Goal: Task Accomplishment & Management: Manage account settings

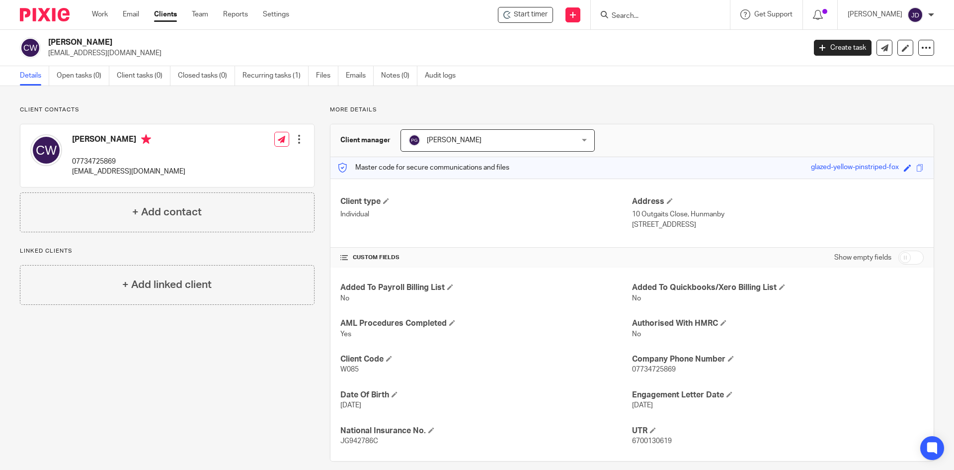
scroll to position [11, 0]
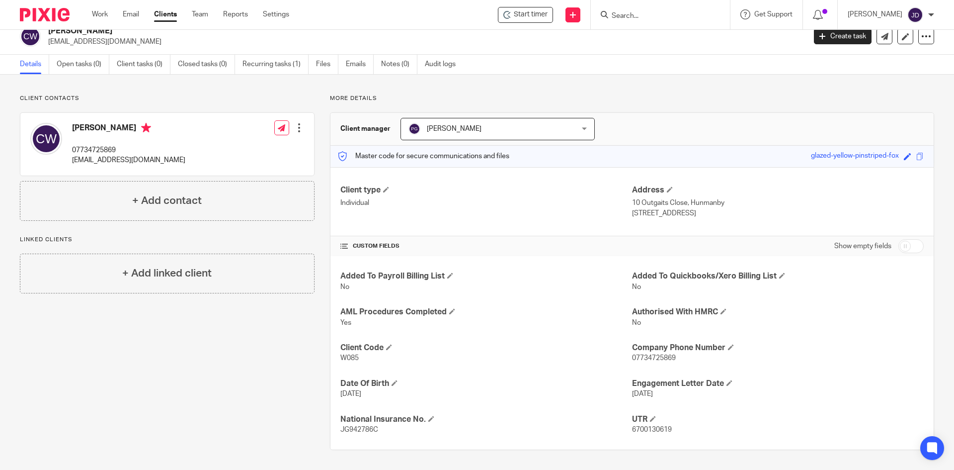
click at [678, 10] on form at bounding box center [664, 14] width 106 height 12
click at [675, 15] on input "Search" at bounding box center [655, 16] width 89 height 9
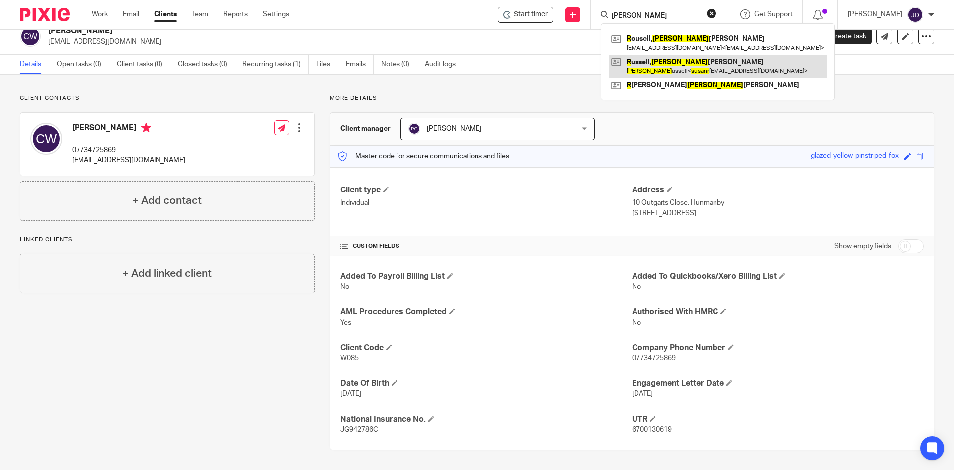
type input "susan r"
click at [686, 71] on link at bounding box center [718, 66] width 218 height 23
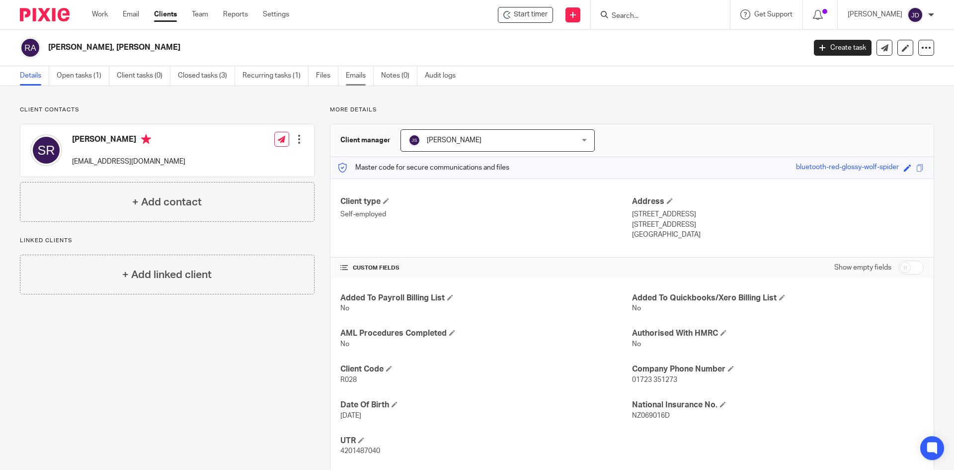
click at [350, 78] on link "Emails" at bounding box center [360, 75] width 28 height 19
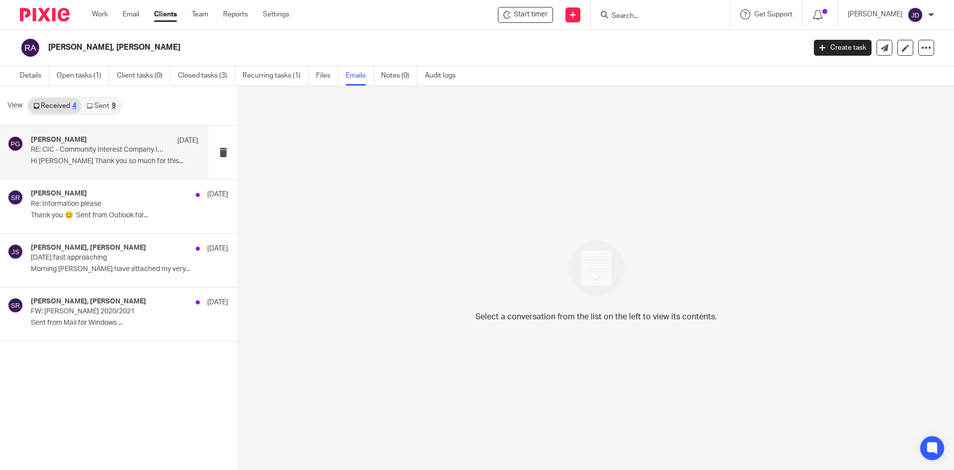
click at [130, 142] on div "Philip Green 14 Aug" at bounding box center [114, 141] width 167 height 10
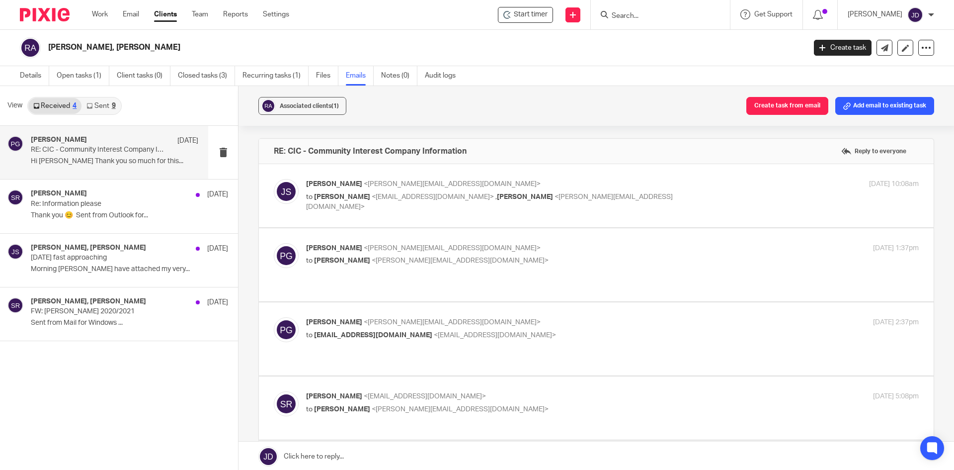
click at [705, 204] on div "John Suddaby <john@janddaccountants.co.uk> to Susan Russell <susanrussell19@out…" at bounding box center [596, 195] width 645 height 33
click at [641, 197] on p "to Susan Russell <susanrussell19@outlook.com> , Philip Green <philip@janddaccou…" at bounding box center [510, 202] width 409 height 20
checkbox input "true"
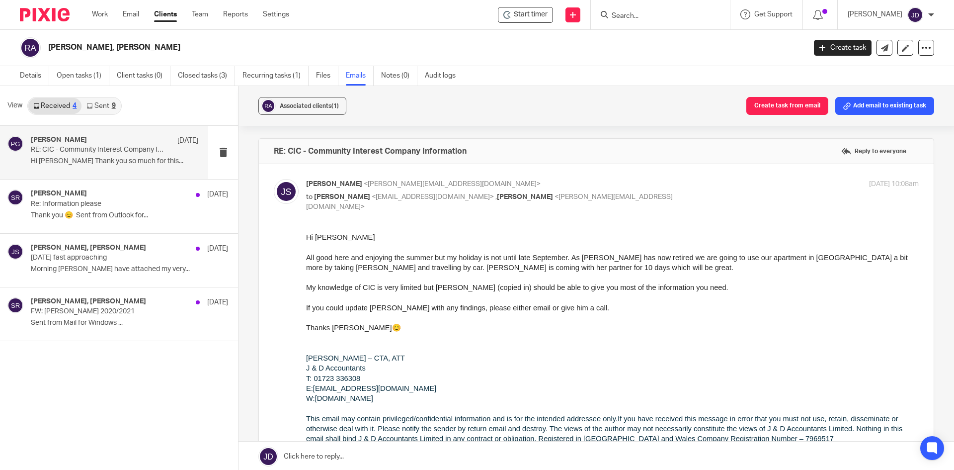
click at [107, 104] on link "Sent 9" at bounding box center [101, 106] width 39 height 16
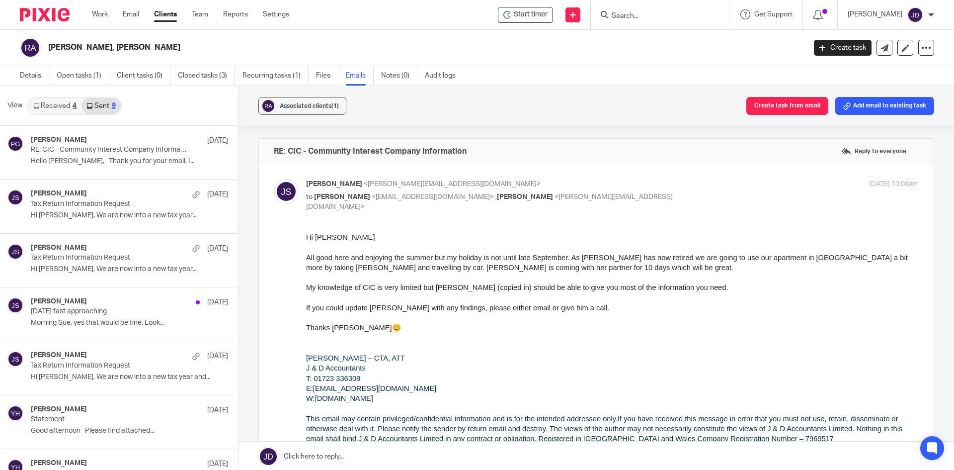
scroll to position [1, 0]
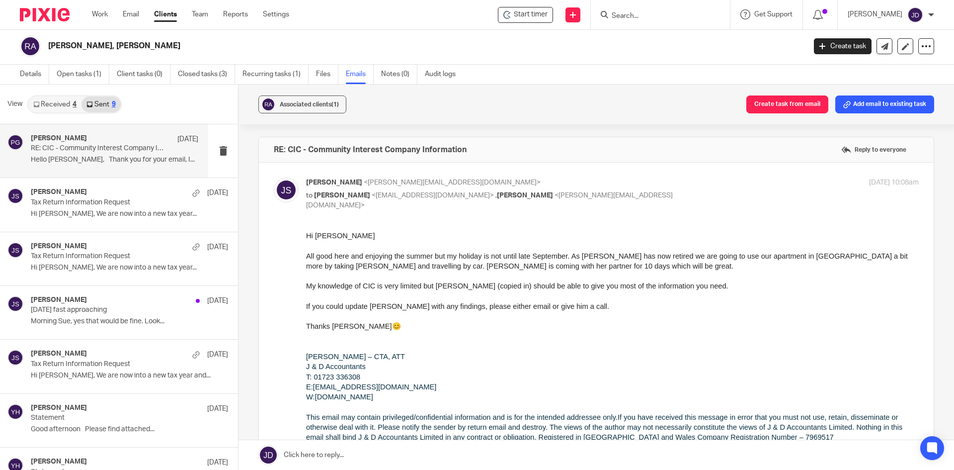
click at [123, 148] on p "RE: CIC - Community Interest Company Information" at bounding box center [98, 148] width 134 height 8
click at [127, 163] on p "Hello Sue, Thank you for your email, I..." at bounding box center [114, 160] width 167 height 8
click at [130, 152] on p "RE: CIC - Community Interest Company Information" at bounding box center [98, 148] width 134 height 8
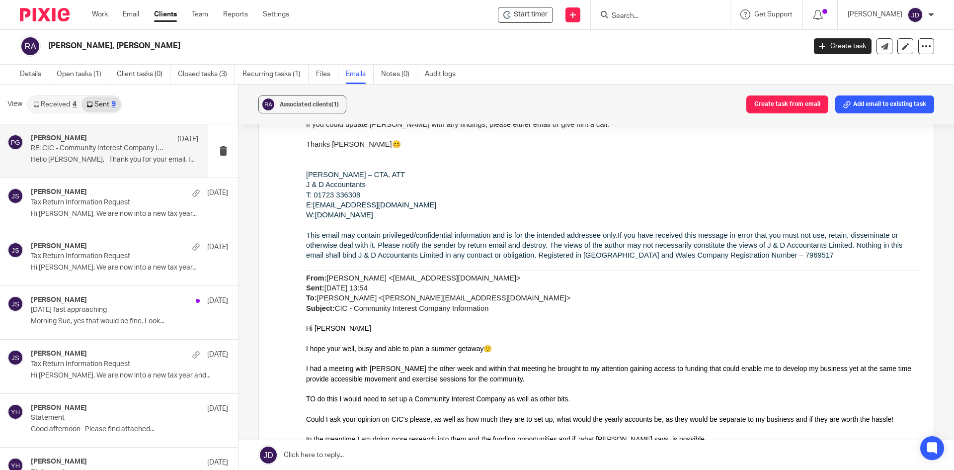
scroll to position [99, 0]
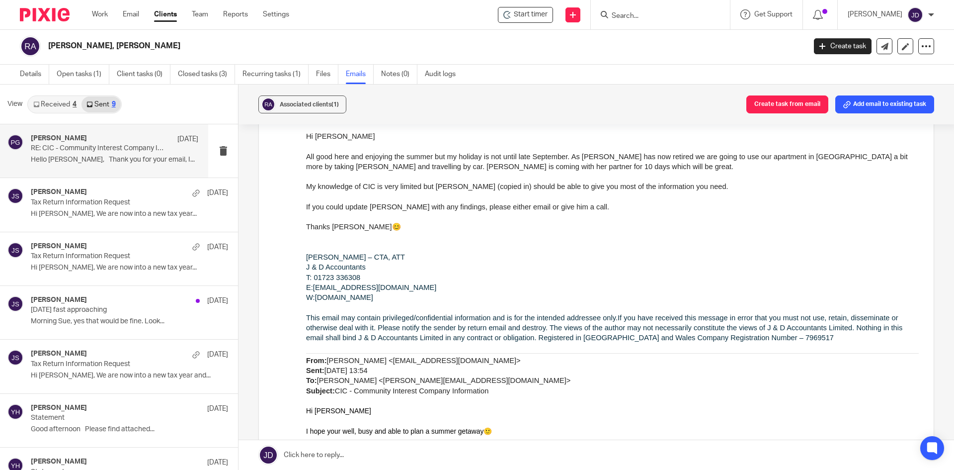
click at [109, 14] on ul "Work Email Clients Team Reports Settings" at bounding box center [198, 14] width 212 height 10
click at [32, 79] on link "Details" at bounding box center [34, 74] width 29 height 19
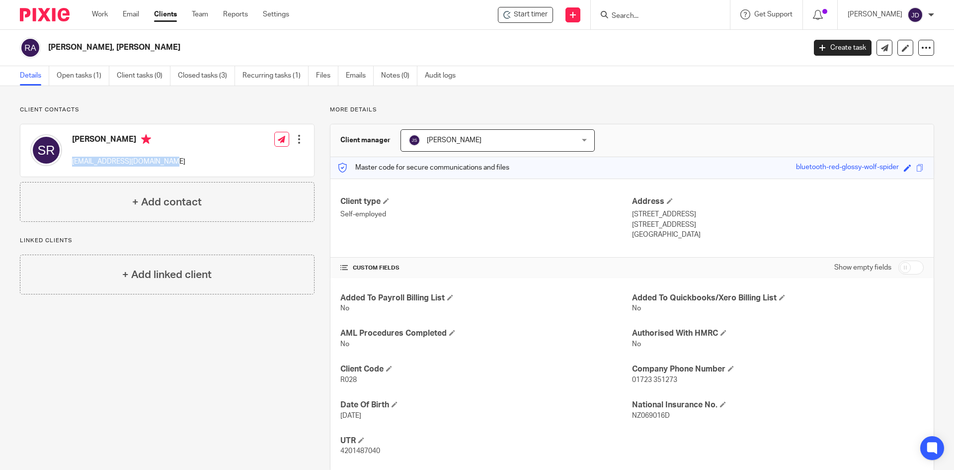
drag, startPoint x: 72, startPoint y: 160, endPoint x: 165, endPoint y: 164, distance: 93.5
click at [165, 164] on div "Susan Russell susanrussell19@outlook.com Edit contact Create client from contac…" at bounding box center [167, 150] width 294 height 52
copy p "[EMAIL_ADDRESS][DOMAIN_NAME]"
click at [206, 123] on div "Client contacts Susan Russell susanrussell19@outlook.com Edit contact Create cl…" at bounding box center [167, 164] width 295 height 116
click at [652, 15] on input "Search" at bounding box center [655, 16] width 89 height 9
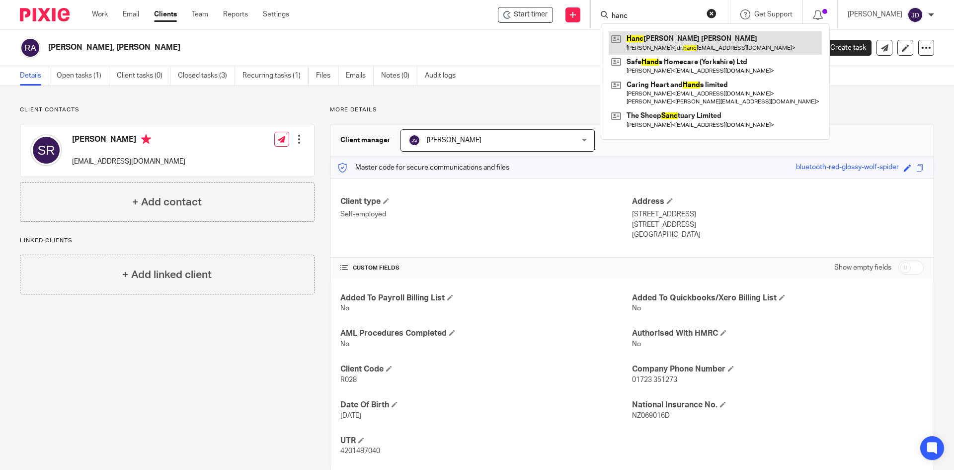
type input "hanc"
click at [723, 42] on link at bounding box center [715, 42] width 213 height 23
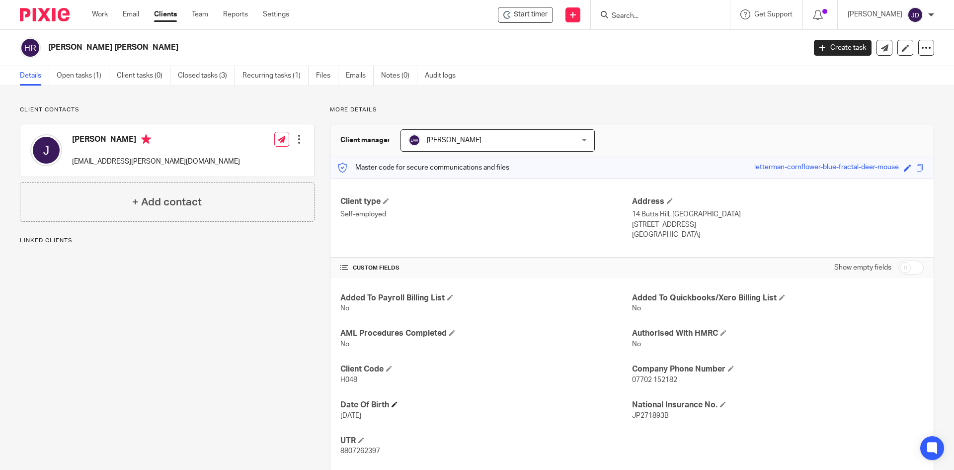
click at [396, 401] on h4 "Date Of Birth" at bounding box center [486, 405] width 292 height 10
click at [392, 403] on span at bounding box center [395, 404] width 6 height 6
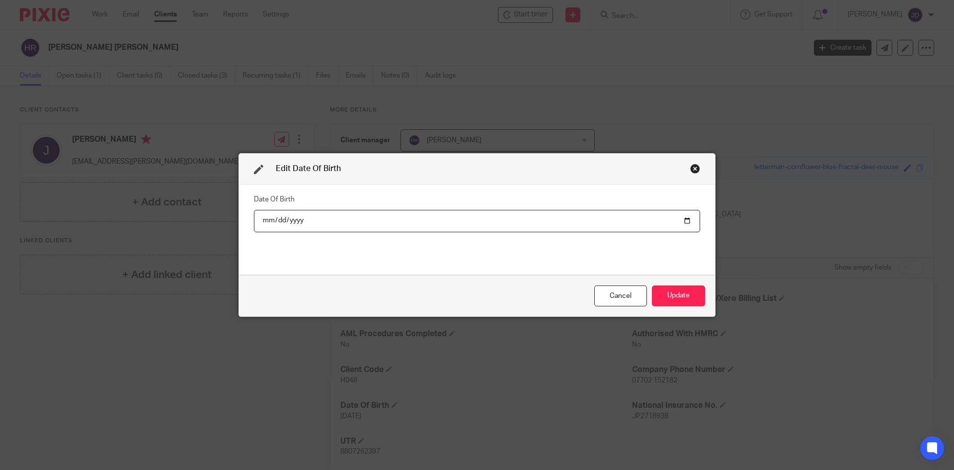
click at [262, 217] on input "[DATE]" at bounding box center [477, 221] width 446 height 22
click at [341, 219] on input "[DATE]" at bounding box center [477, 221] width 446 height 22
click at [669, 297] on button "Update" at bounding box center [678, 295] width 53 height 21
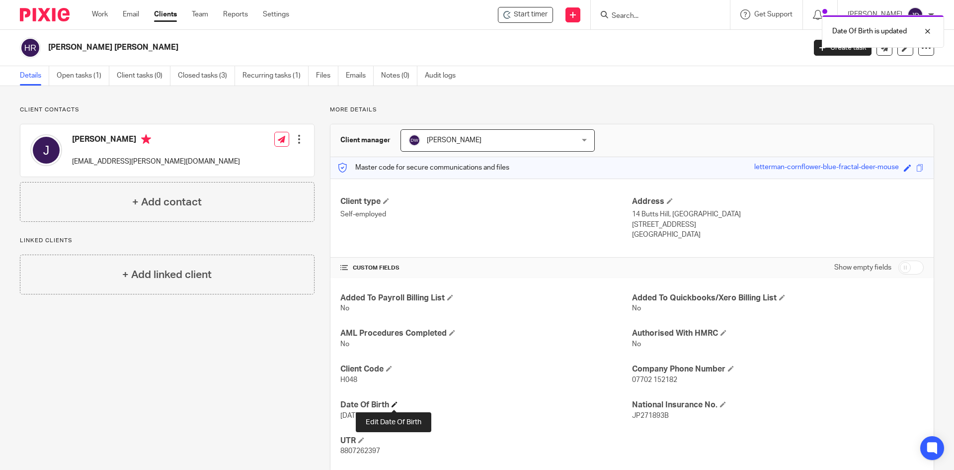
click at [393, 405] on span at bounding box center [395, 404] width 6 height 6
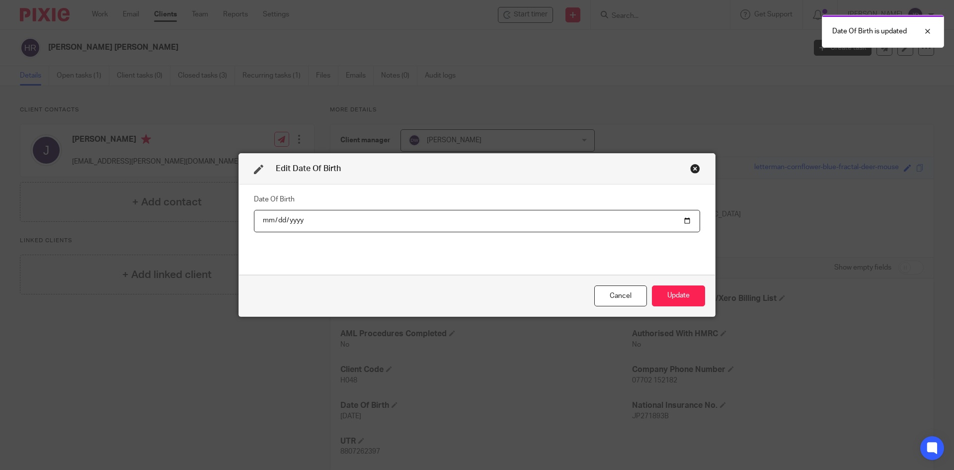
click at [276, 225] on input "[DATE]" at bounding box center [477, 221] width 446 height 22
click at [269, 220] on input "[DATE]" at bounding box center [477, 221] width 446 height 22
click at [269, 220] on input "1986-10-16" at bounding box center [477, 221] width 446 height 22
click at [927, 29] on div at bounding box center [920, 31] width 27 height 12
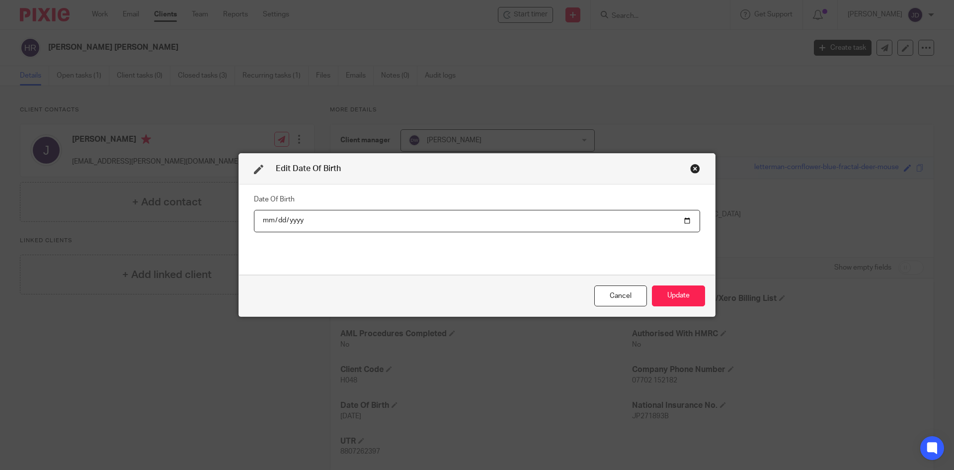
click at [260, 220] on input "1986-10-16" at bounding box center [477, 221] width 446 height 22
click at [264, 220] on input "1986-10-16" at bounding box center [477, 221] width 446 height 22
click at [317, 214] on input "1986-10-16" at bounding box center [477, 221] width 446 height 22
click at [333, 226] on input "1986-10-16" at bounding box center [477, 221] width 446 height 22
click at [686, 220] on input "1986-10-16" at bounding box center [477, 221] width 446 height 22
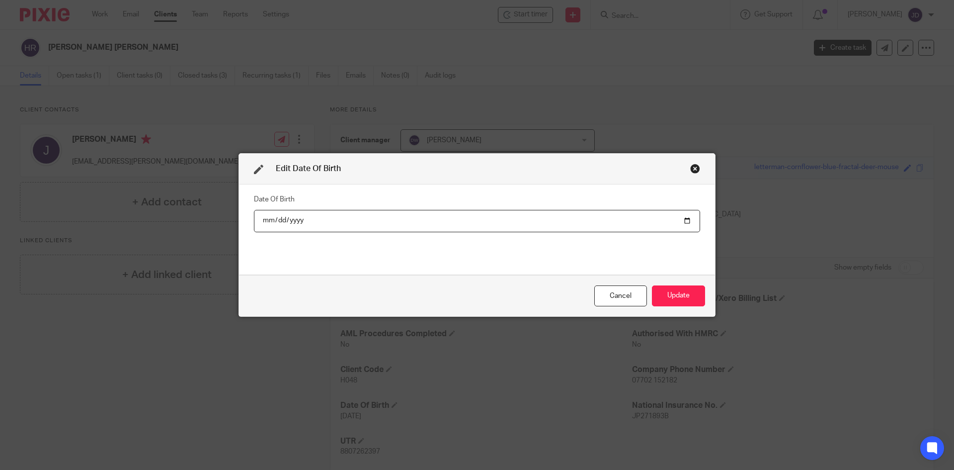
type input "1986-10-10"
click at [669, 297] on button "Update" at bounding box center [678, 295] width 53 height 21
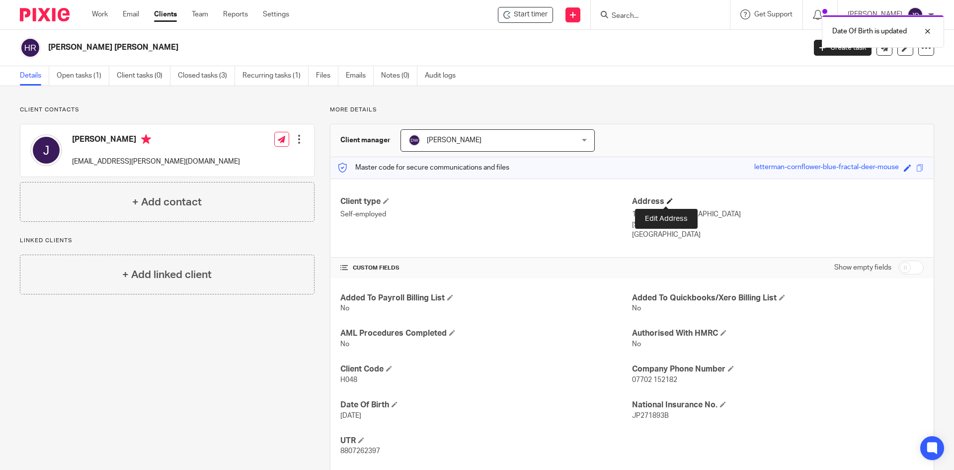
click at [667, 202] on span at bounding box center [670, 201] width 6 height 6
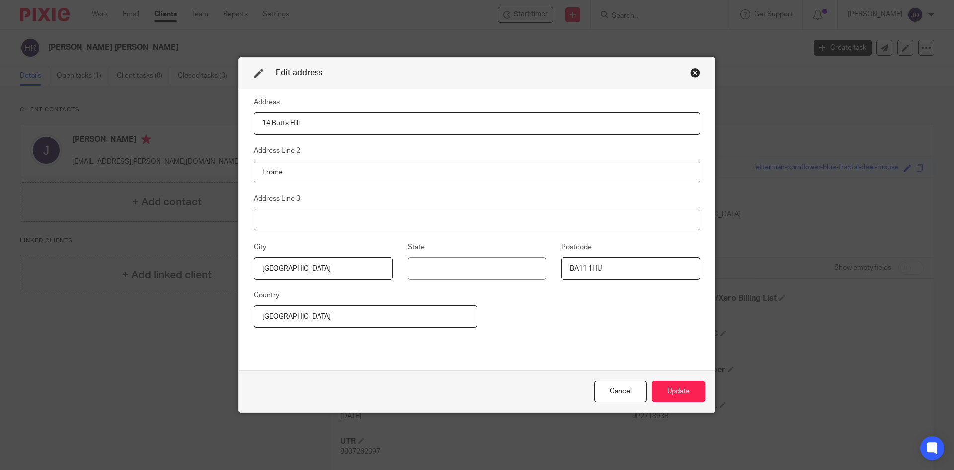
drag, startPoint x: 323, startPoint y: 123, endPoint x: 170, endPoint y: 132, distance: 152.9
click at [170, 132] on div "Edit address Address 14 Butts Hill Address Line 2 Frome Address Line 3 City Som…" at bounding box center [477, 235] width 954 height 470
type input "71 Newtown"
drag, startPoint x: 358, startPoint y: 177, endPoint x: 188, endPoint y: 188, distance: 170.3
click at [188, 188] on div "Edit address Address 71 Newtown Address Line 2 Frome Address Line 3 City Somers…" at bounding box center [477, 235] width 954 height 470
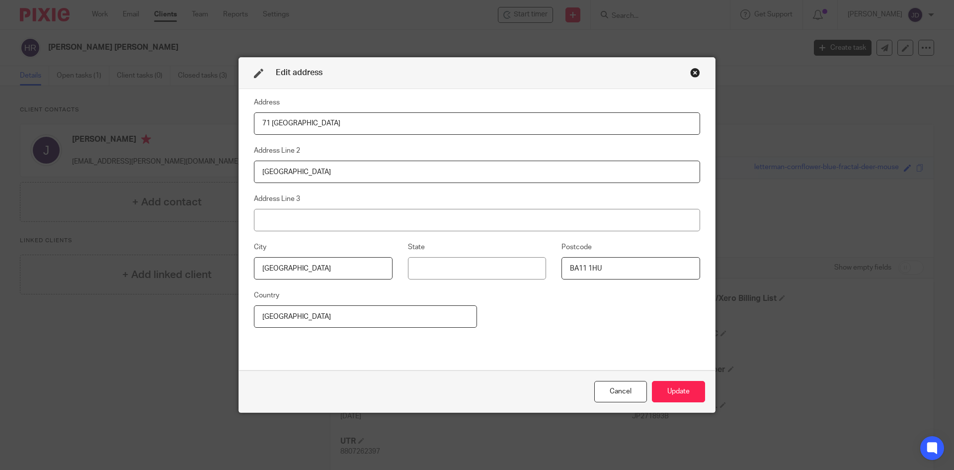
type input "Trowbridge"
drag, startPoint x: 300, startPoint y: 267, endPoint x: 197, endPoint y: 277, distance: 103.9
click at [197, 277] on div "Edit address Address 71 Newtown Address Line 2 Trowbridge Address Line 3 City S…" at bounding box center [477, 235] width 954 height 470
type input "Wiltshire"
drag, startPoint x: 638, startPoint y: 270, endPoint x: 454, endPoint y: 267, distance: 183.9
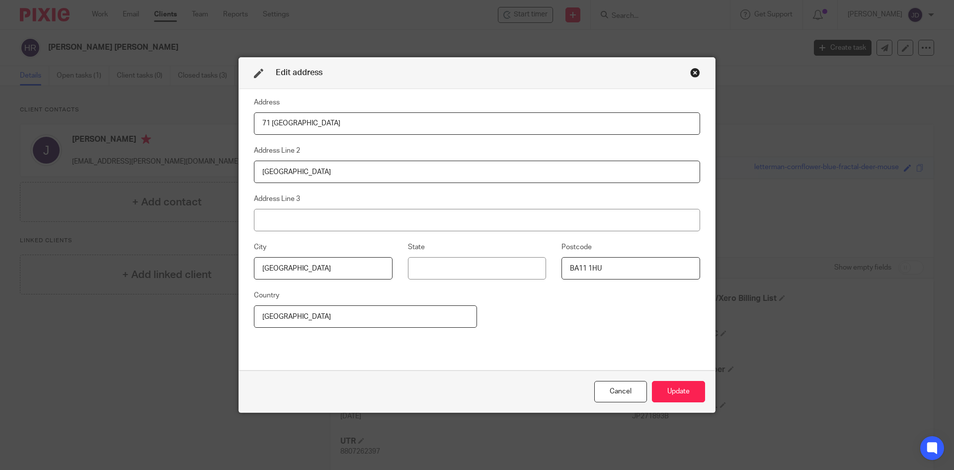
click at [456, 272] on div "City Wiltshire State Postcode BA11 1HU" at bounding box center [470, 265] width 462 height 48
type input "BA14 0BE"
click at [674, 395] on button "Update" at bounding box center [678, 391] width 53 height 21
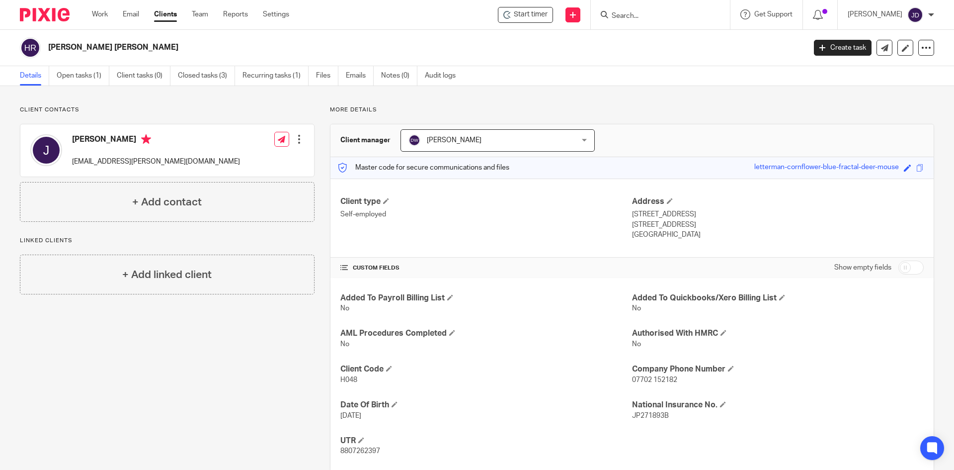
click at [177, 389] on div "Client contacts Jonathan jdr.hancock@gmail.com Edit contact Create client from …" at bounding box center [159, 289] width 310 height 366
click at [648, 20] on input "Search" at bounding box center [655, 16] width 89 height 9
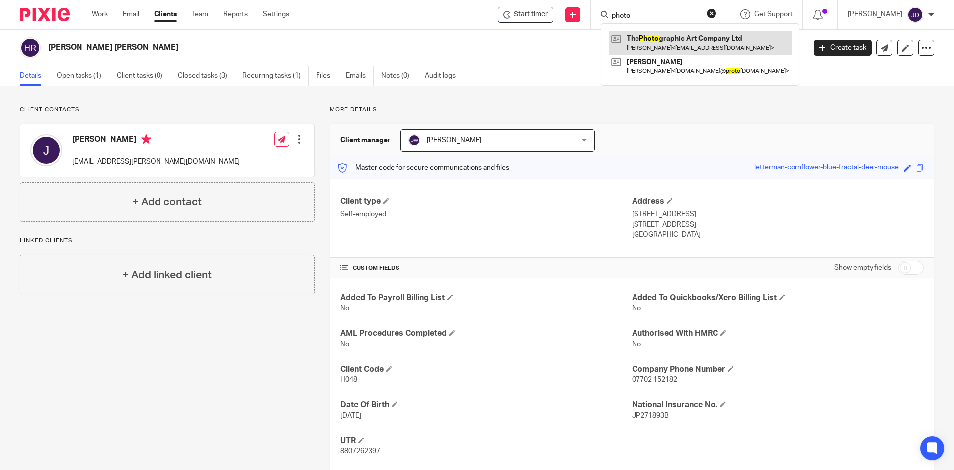
type input "photo"
click at [716, 34] on link at bounding box center [700, 42] width 183 height 23
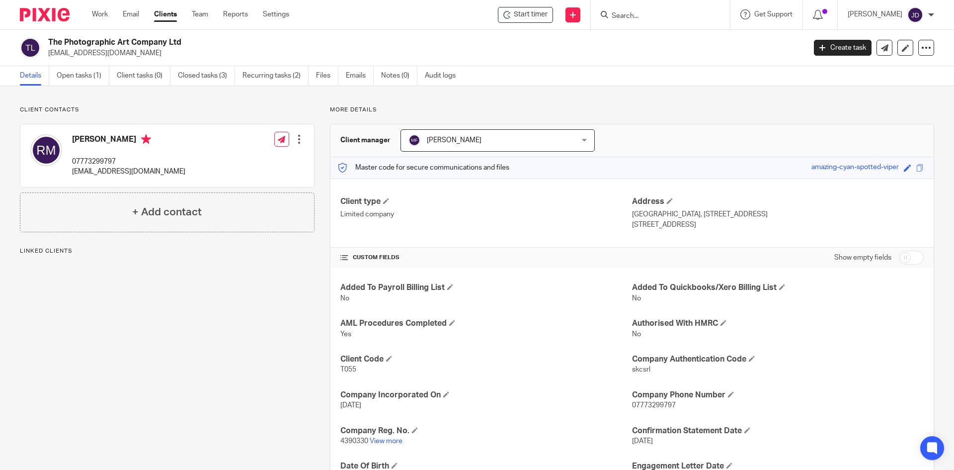
scroll to position [99, 0]
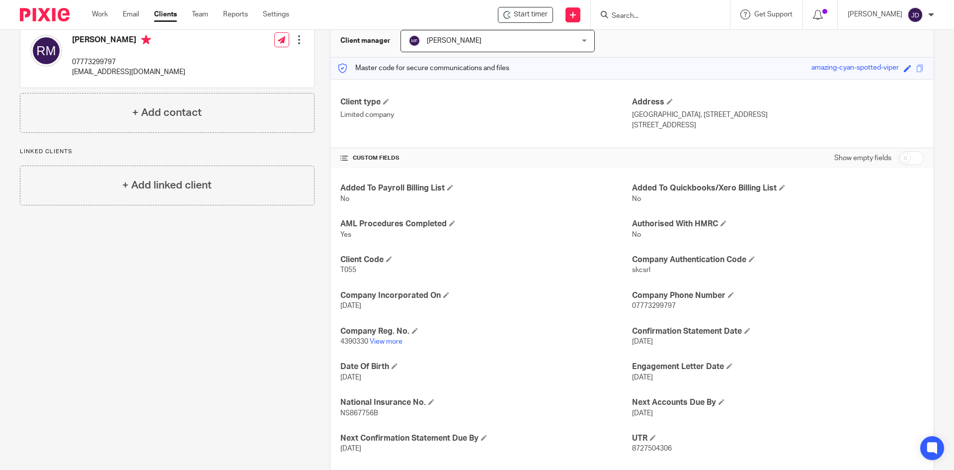
click at [245, 289] on div "Client contacts Richard Mulford 07773299797 richardmulford@hotmail.com Edit con…" at bounding box center [159, 255] width 310 height 498
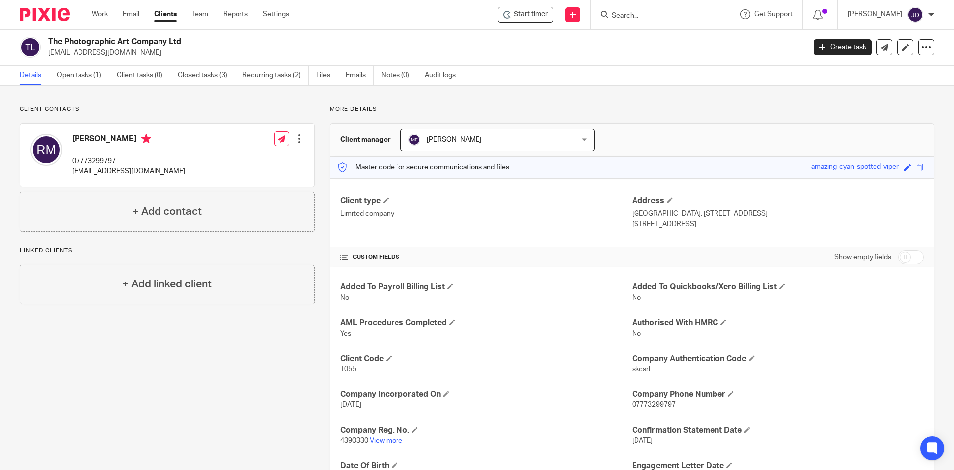
scroll to position [0, 0]
click at [193, 345] on div "Client contacts Richard Mulford 07773299797 richardmulford@hotmail.com Edit con…" at bounding box center [159, 355] width 310 height 498
click at [184, 356] on div "Client contacts Richard Mulford 07773299797 richardmulford@hotmail.com Edit con…" at bounding box center [159, 355] width 310 height 498
click at [668, 13] on input "Search" at bounding box center [655, 16] width 89 height 9
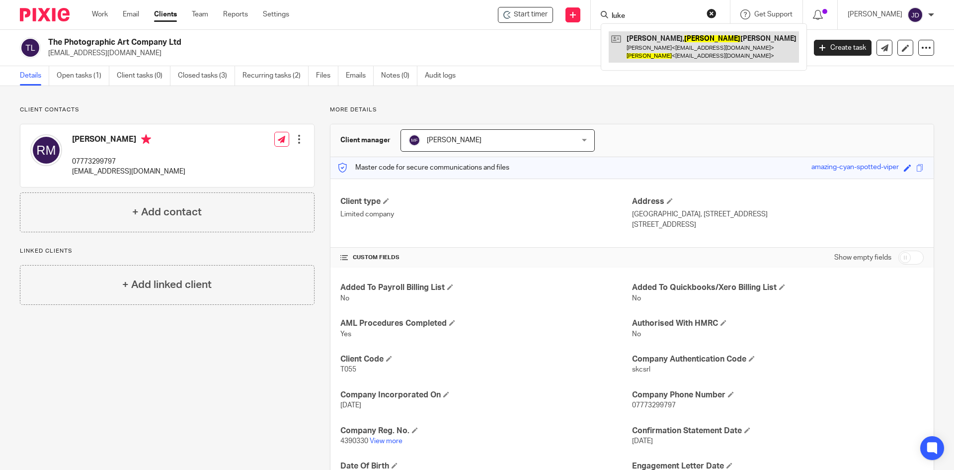
type input "luke"
click at [713, 50] on link at bounding box center [704, 46] width 190 height 31
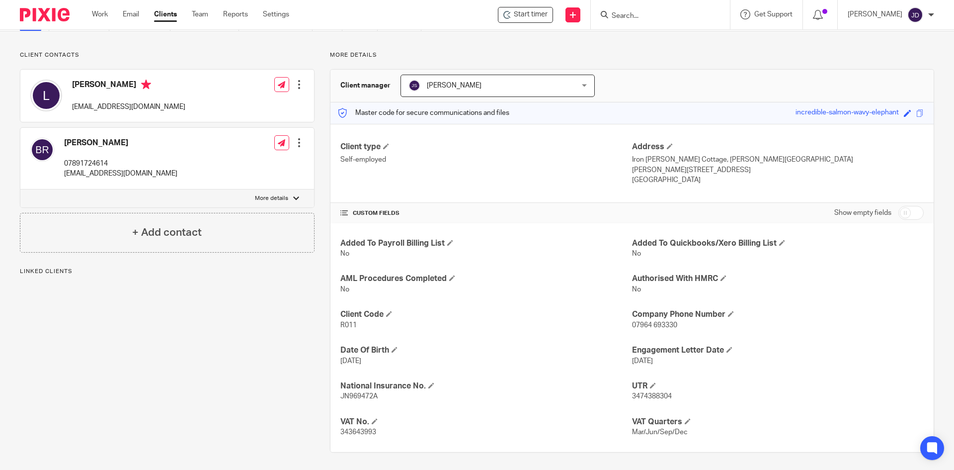
scroll to position [57, 0]
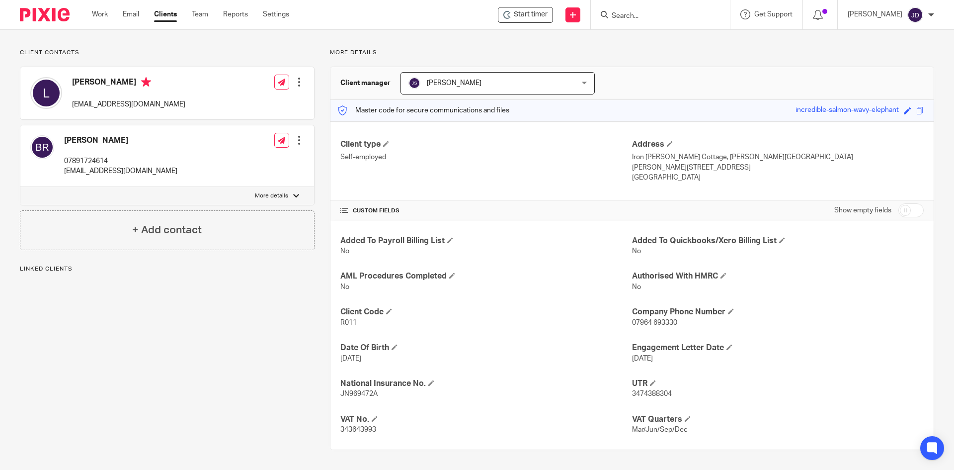
click at [456, 374] on div "Added To Payroll Billing List No Added To Quickbooks/Xero Billing List No AML P…" at bounding box center [631, 335] width 603 height 229
click at [247, 376] on div "Client contacts [PERSON_NAME] 07891724614 [EMAIL_ADDRESS][DOMAIN_NAME] Edit con…" at bounding box center [159, 249] width 310 height 401
click at [192, 399] on div "Client contacts [PERSON_NAME] 07891724614 [EMAIL_ADDRESS][DOMAIN_NAME] Edit con…" at bounding box center [159, 249] width 310 height 401
click at [178, 370] on div "Client contacts [PERSON_NAME] 07891724614 [EMAIL_ADDRESS][DOMAIN_NAME] Edit con…" at bounding box center [159, 249] width 310 height 401
